Goal: Information Seeking & Learning: Learn about a topic

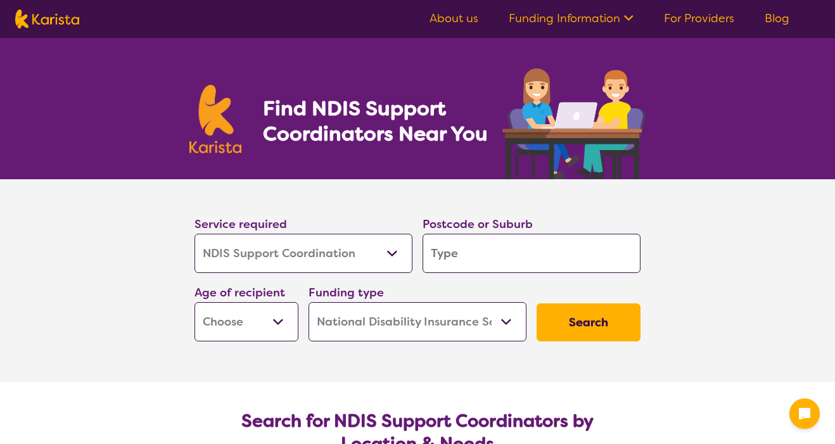
select select "NDIS Support Coordination"
select select "NDIS"
select select "NDIS Support Coordination"
select select "NDIS"
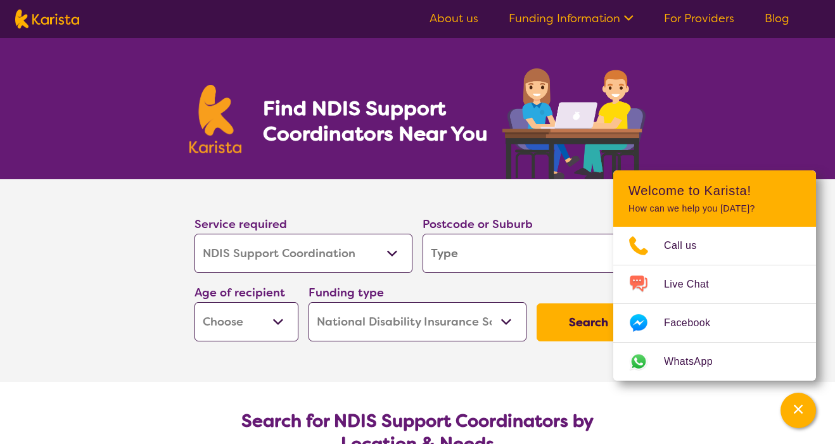
click at [468, 253] on input "search" at bounding box center [531, 253] width 218 height 39
type input "2"
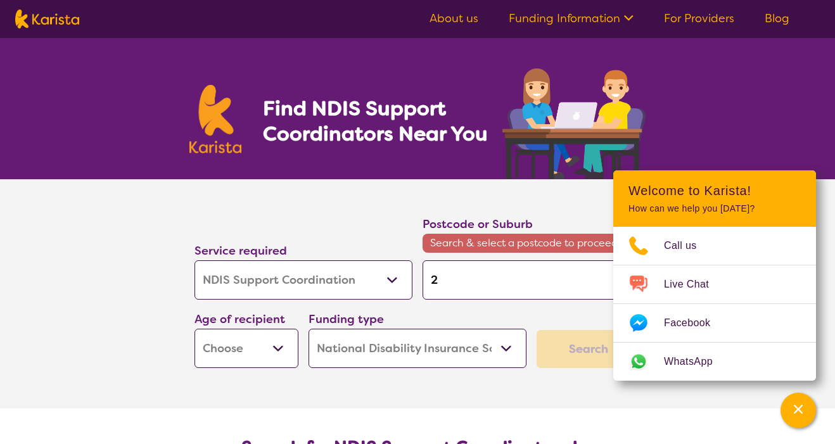
type input "25"
type input "256"
type input "2560"
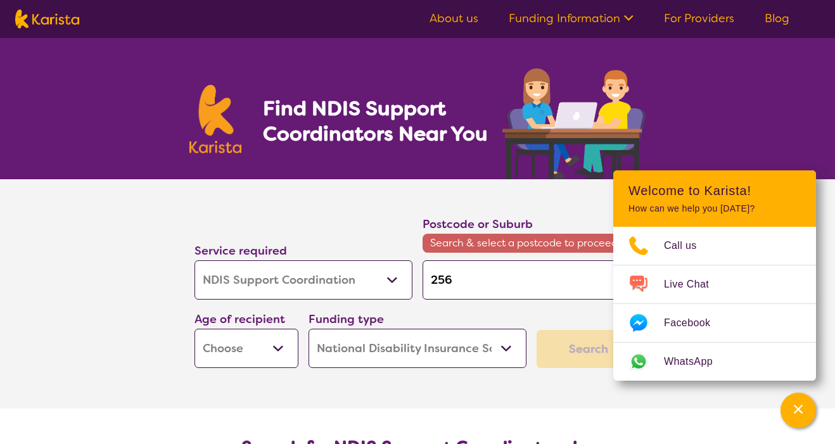
type input "2560"
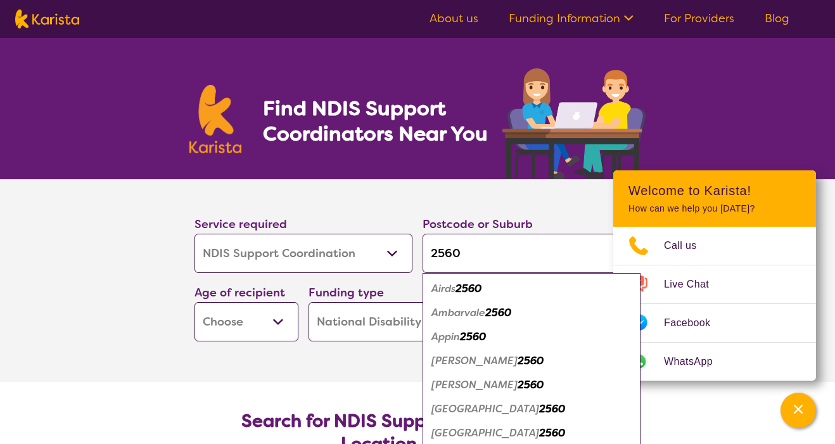
type input "2560"
click at [469, 284] on em "2560" at bounding box center [468, 288] width 26 height 13
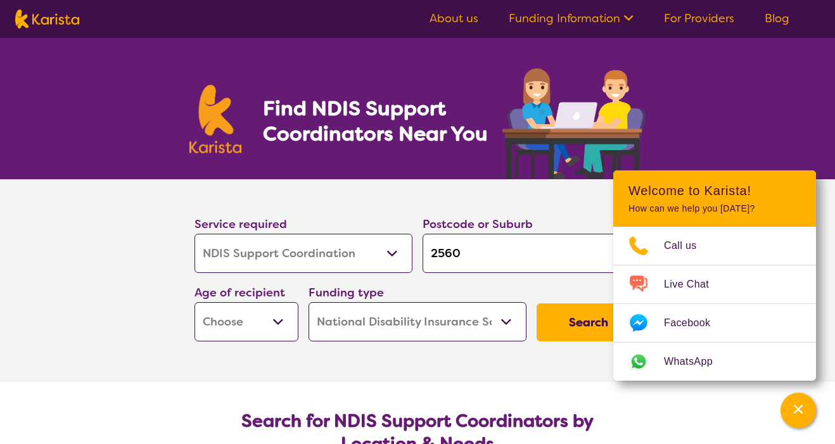
click at [561, 324] on button "Search" at bounding box center [588, 322] width 104 height 38
select select "AD"
click at [591, 329] on button "Search" at bounding box center [588, 322] width 104 height 38
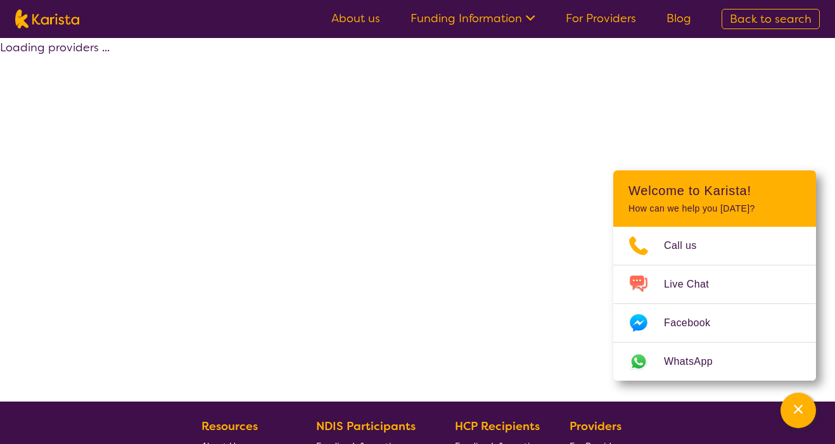
select select "by_score"
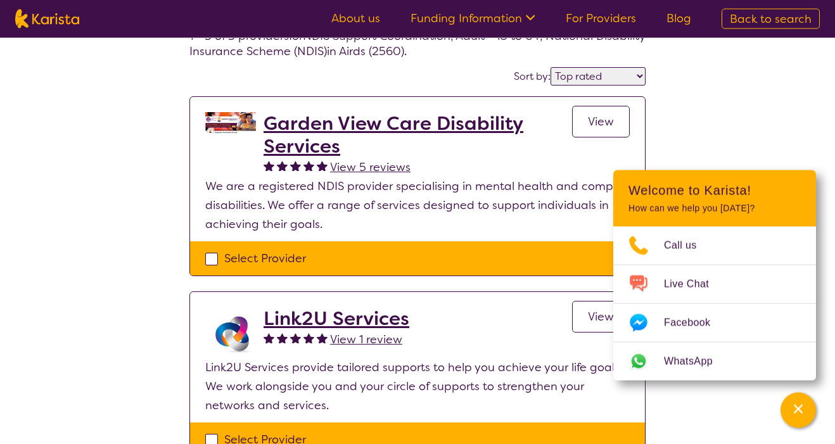
scroll to position [96, 0]
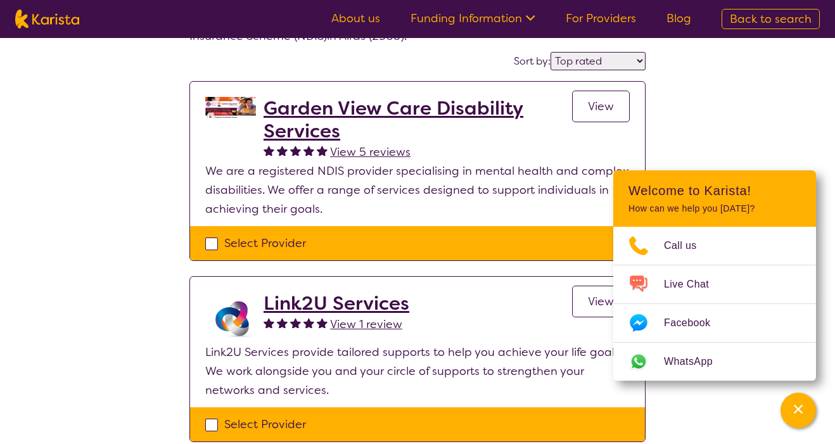
click at [748, 194] on div "Select one or more providers and click the 'NEXT' button to proceed 1 - 3 of 3 …" at bounding box center [417, 312] width 835 height 740
click at [811, 424] on div "Channel Menu" at bounding box center [797, 411] width 25 height 28
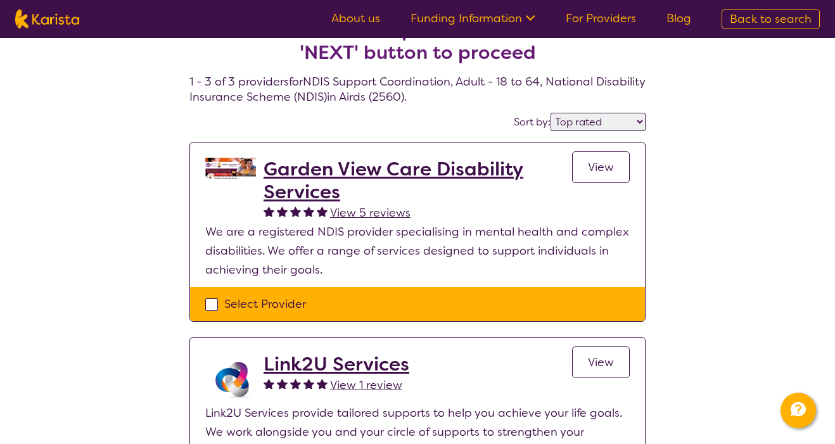
scroll to position [35, 0]
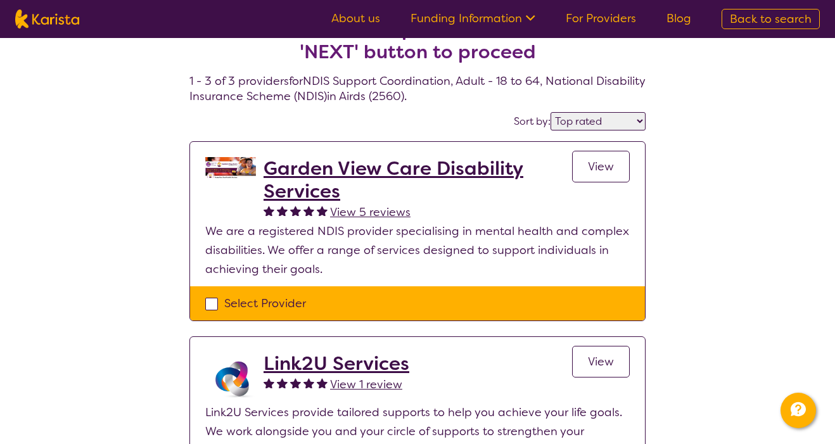
select select "NDIS Support Coordination"
select select "AD"
select select "NDIS"
select select "NDIS Support Coordination"
select select "AD"
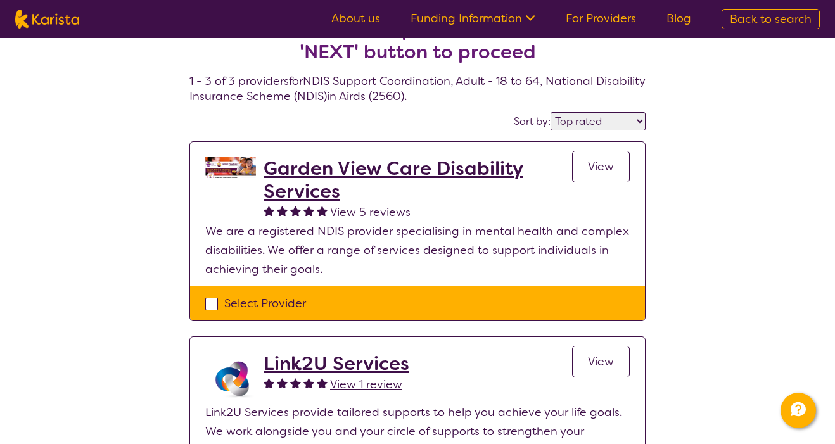
select select "NDIS"
